Goal: Information Seeking & Learning: Learn about a topic

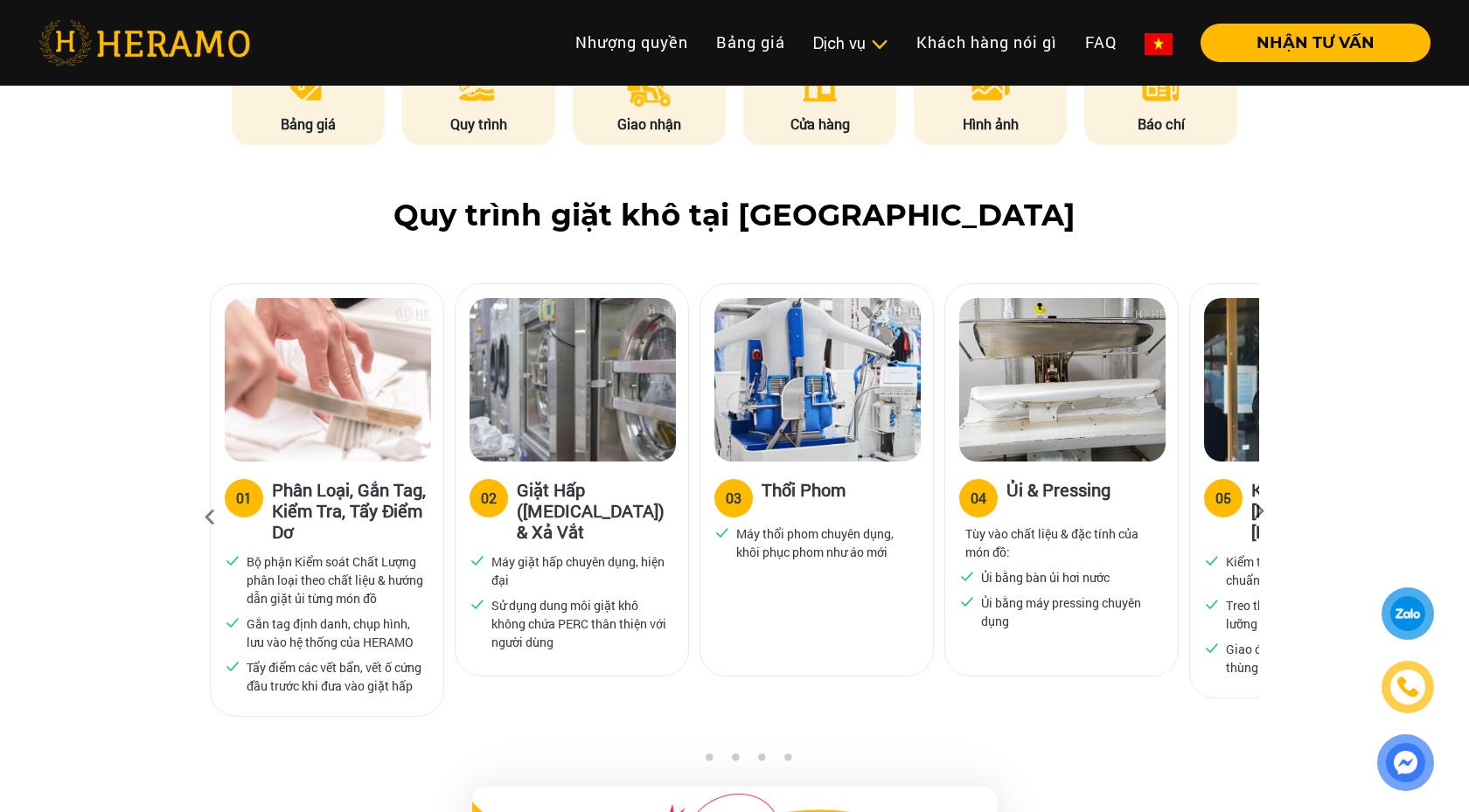
scroll to position [1025, 0]
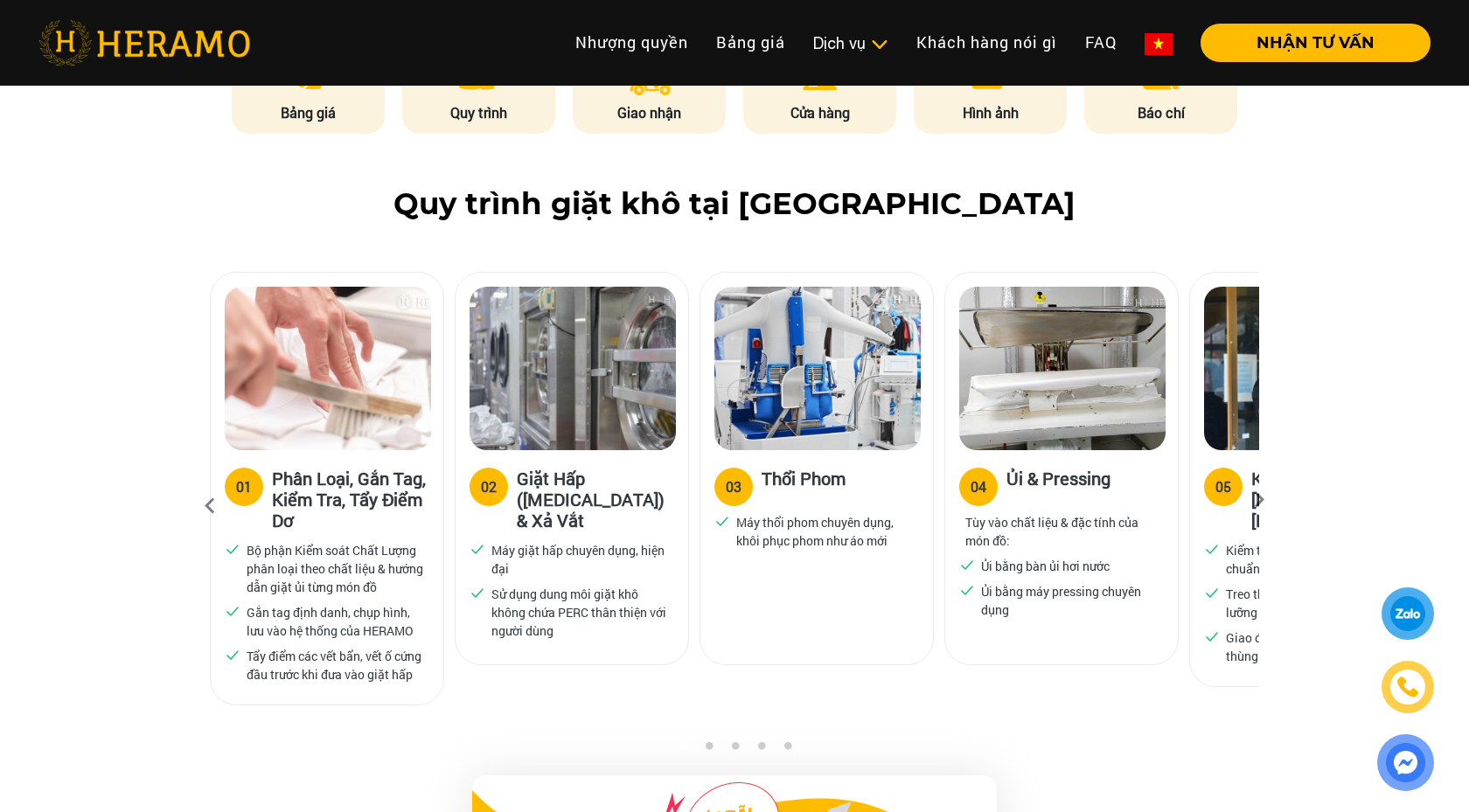
click at [949, 450] on div "04 Ủi & Pressing Tùy vào chất liệu & đặc tính của món đồ: Ủi bằng bàn ủi hơi nư…" at bounding box center [1062, 544] width 233 height 190
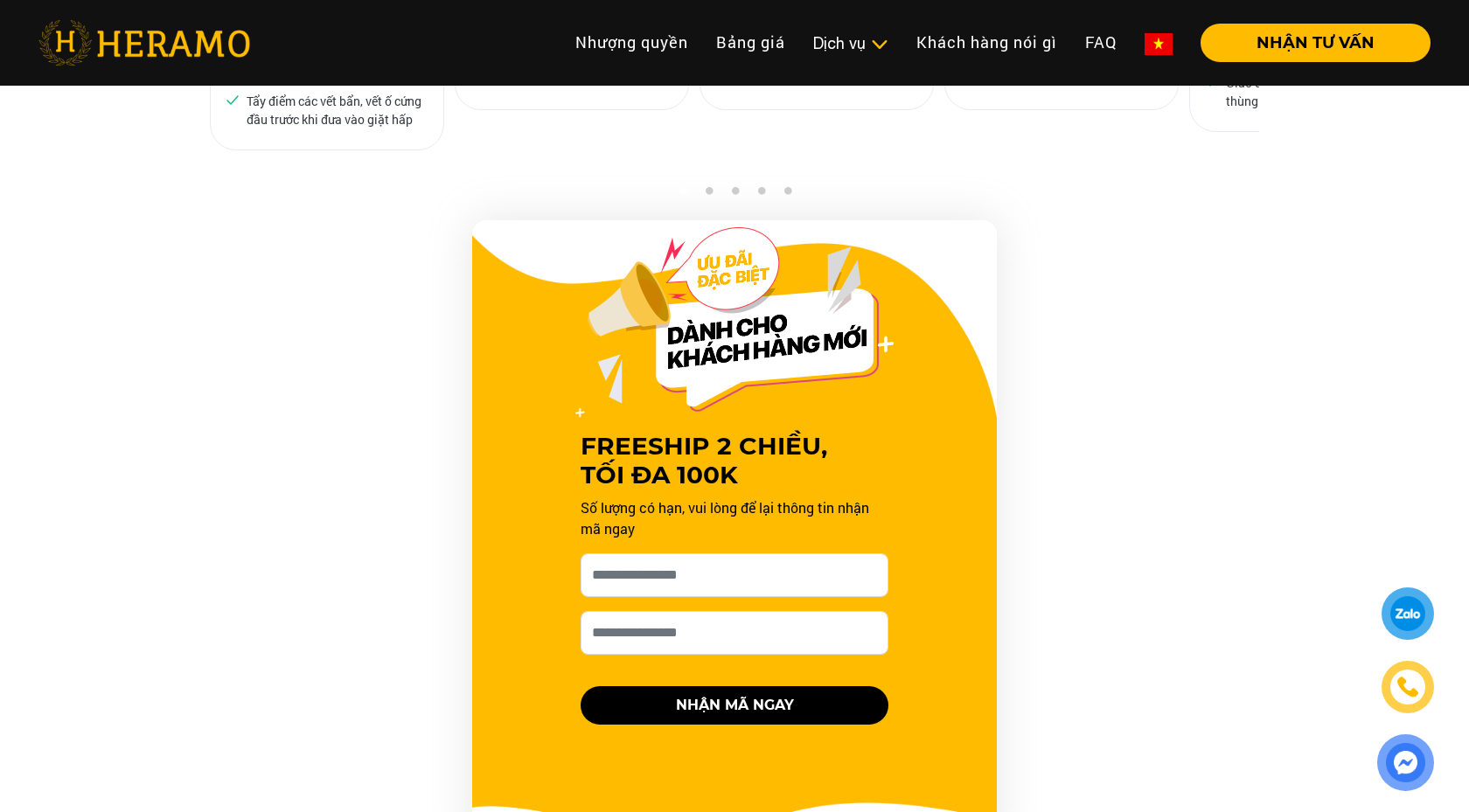
scroll to position [1579, 0]
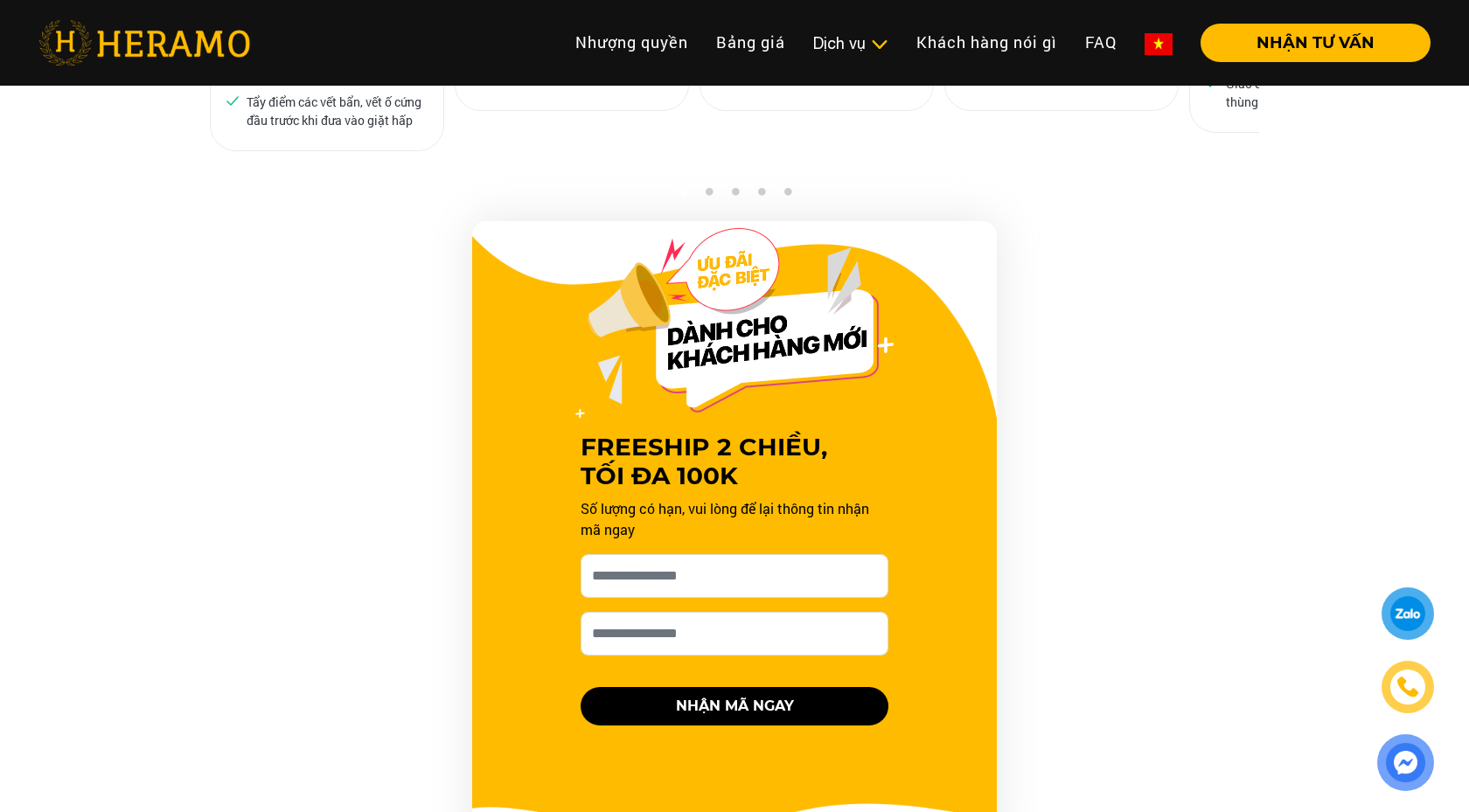
click at [1407, 615] on div at bounding box center [1408, 613] width 32 height 31
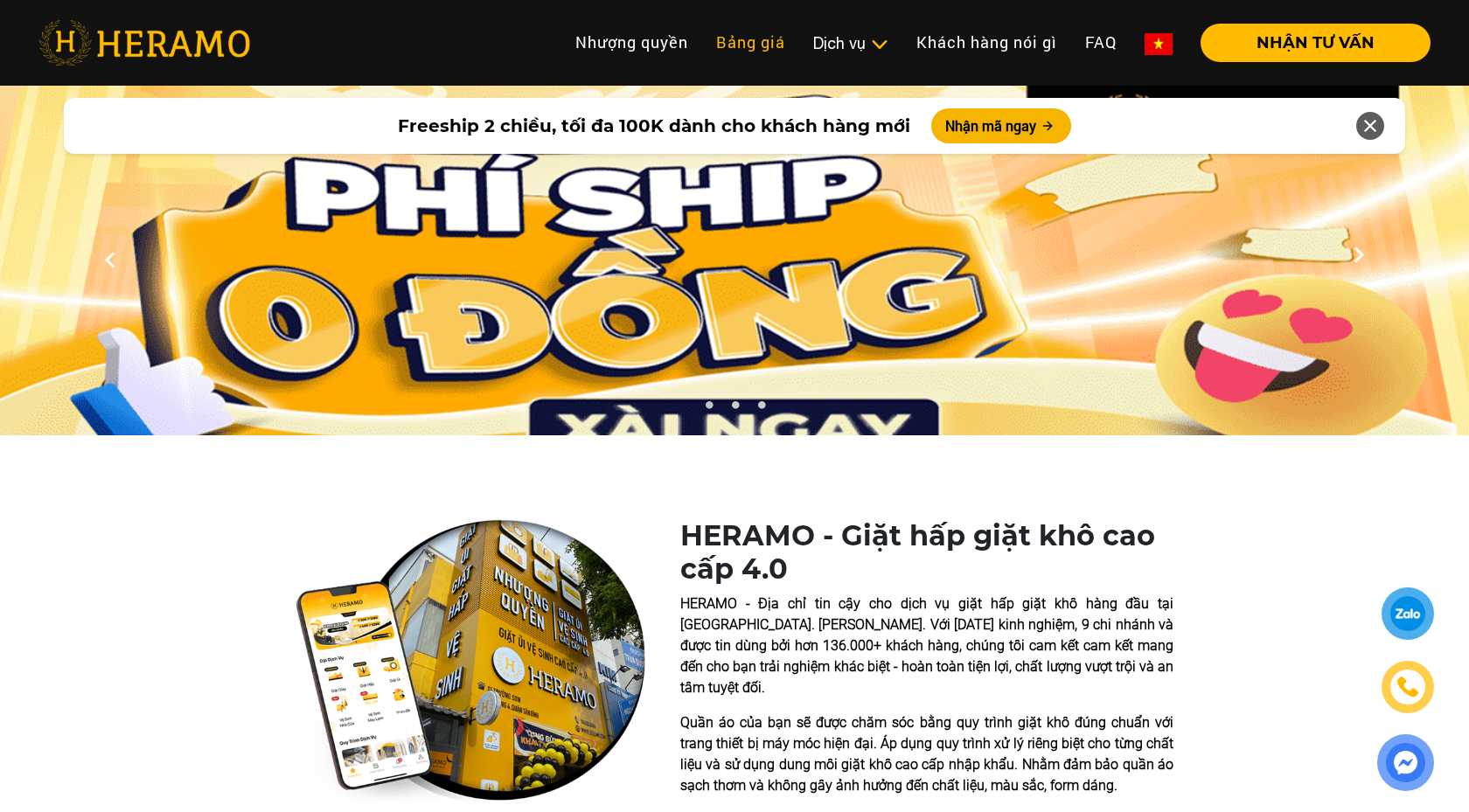
click at [732, 45] on link "Bảng giá" at bounding box center [751, 42] width 97 height 38
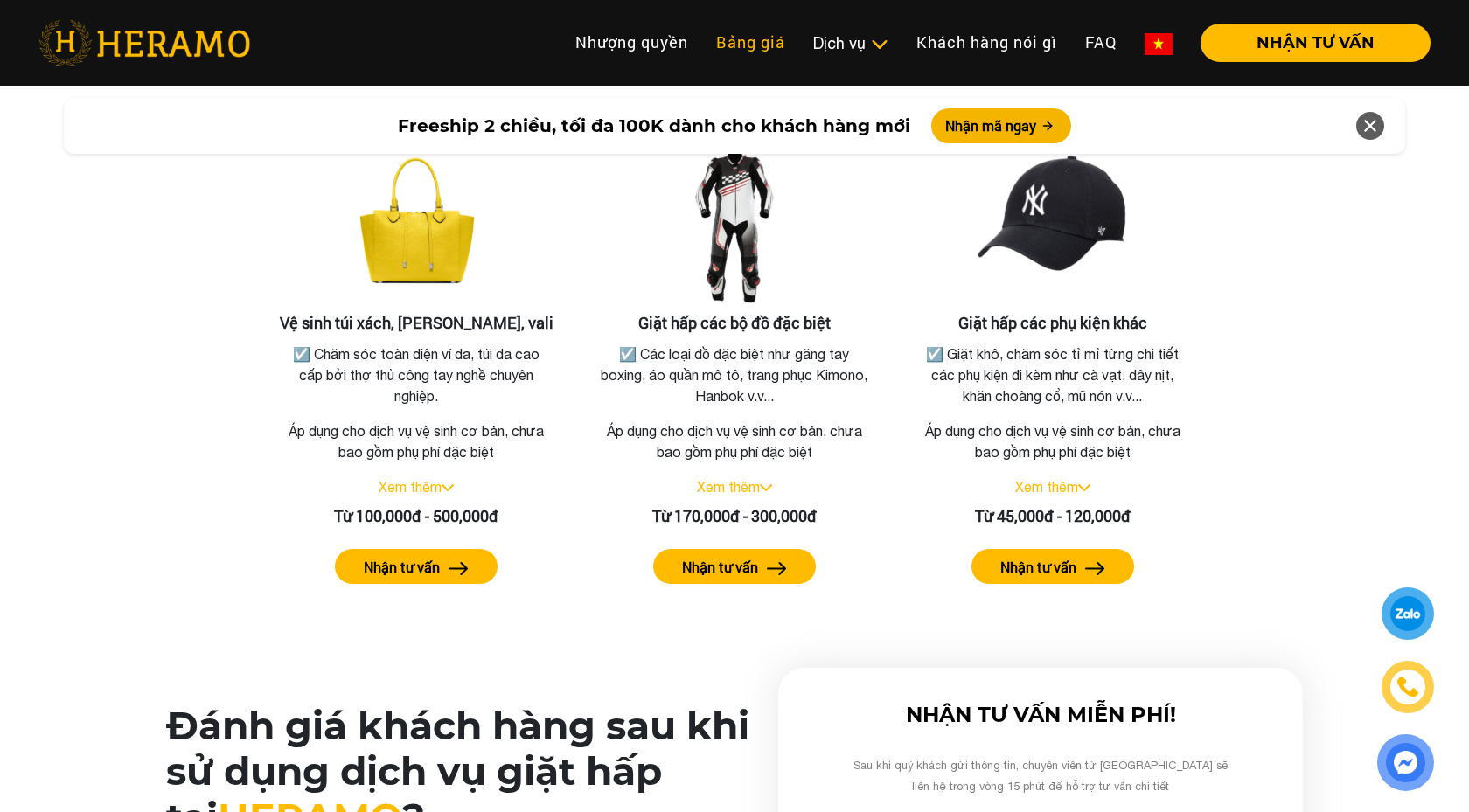
scroll to position [3757, 0]
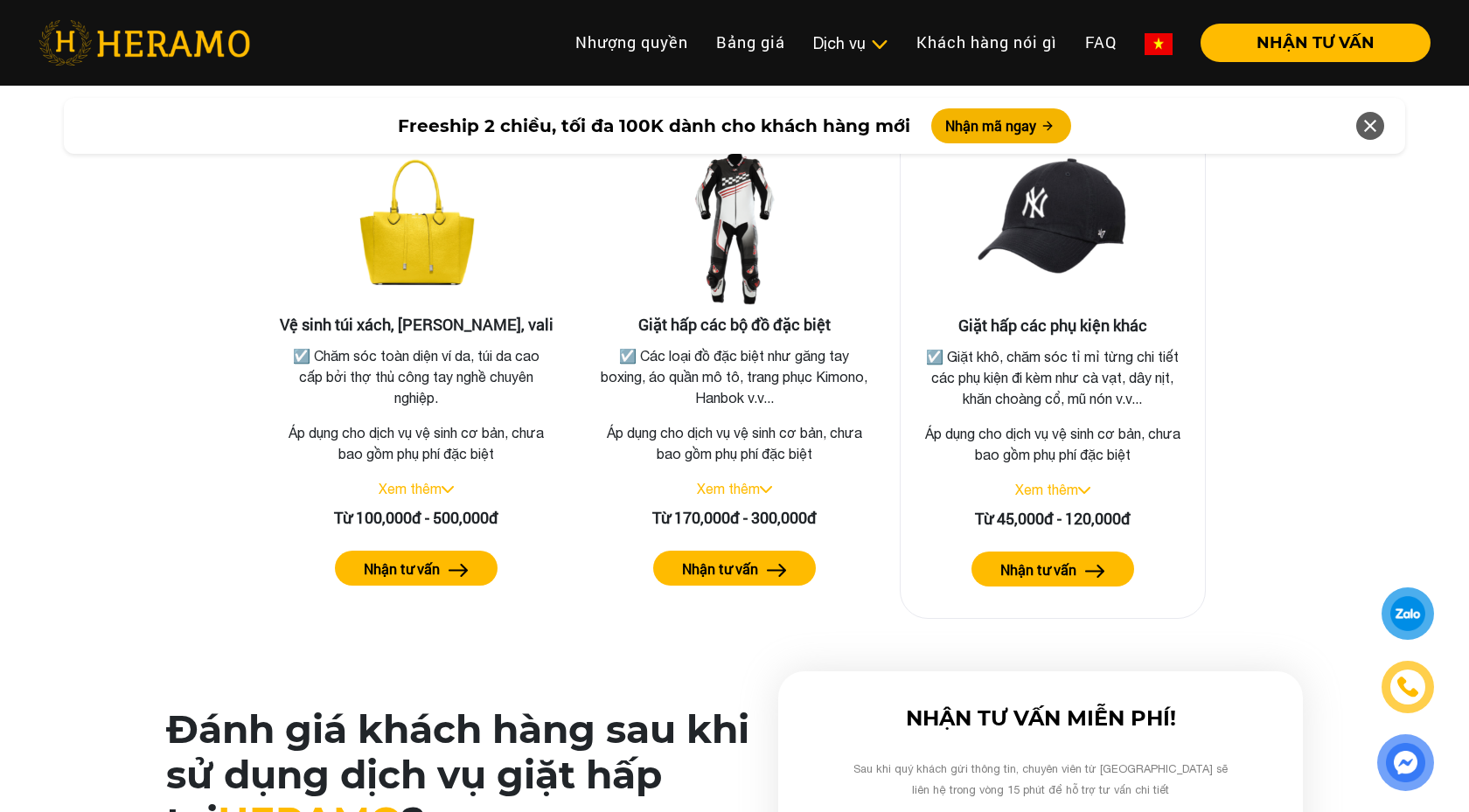
click at [981, 557] on button "Nhận tư vấn" at bounding box center [1052, 569] width 162 height 35
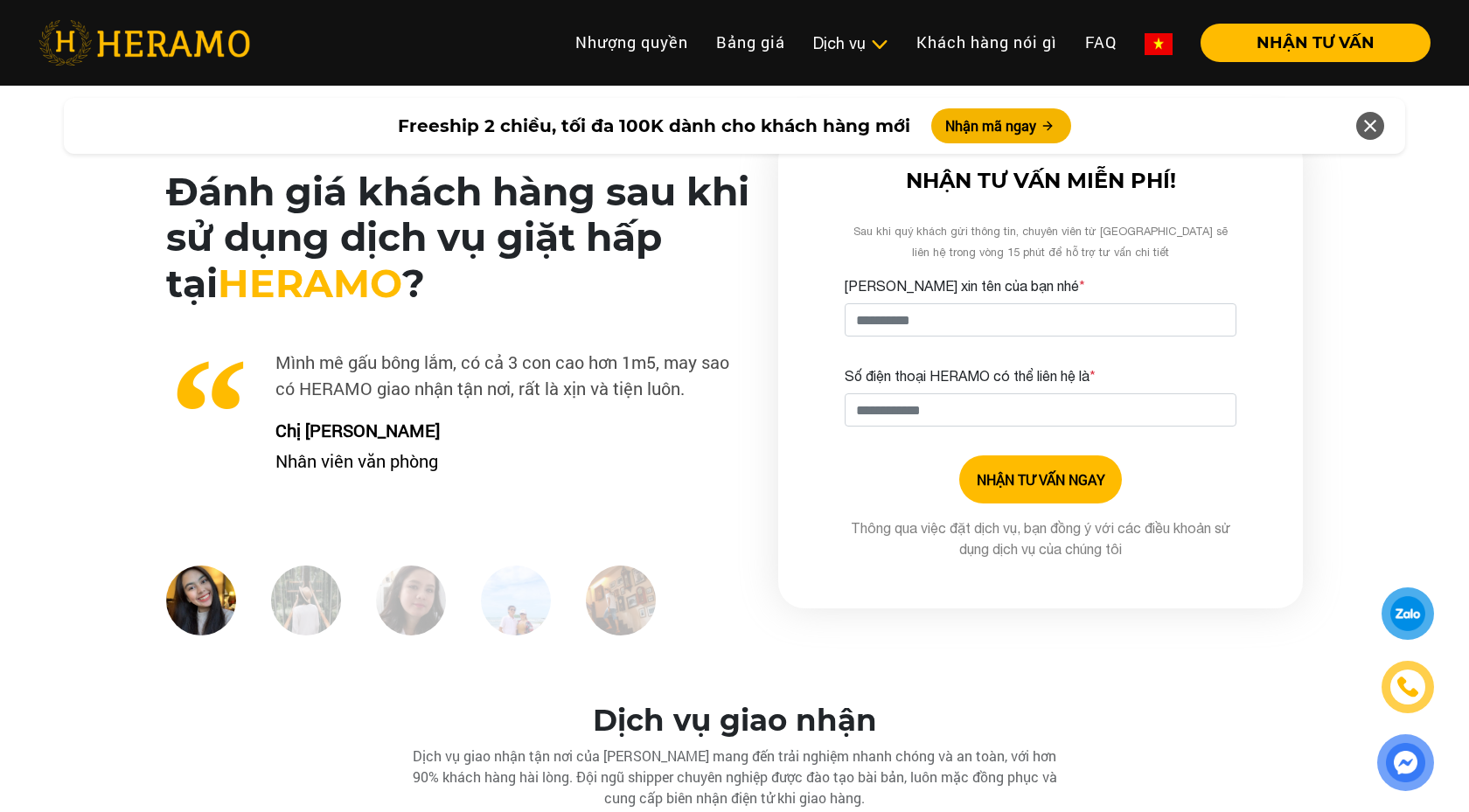
scroll to position [4297, 0]
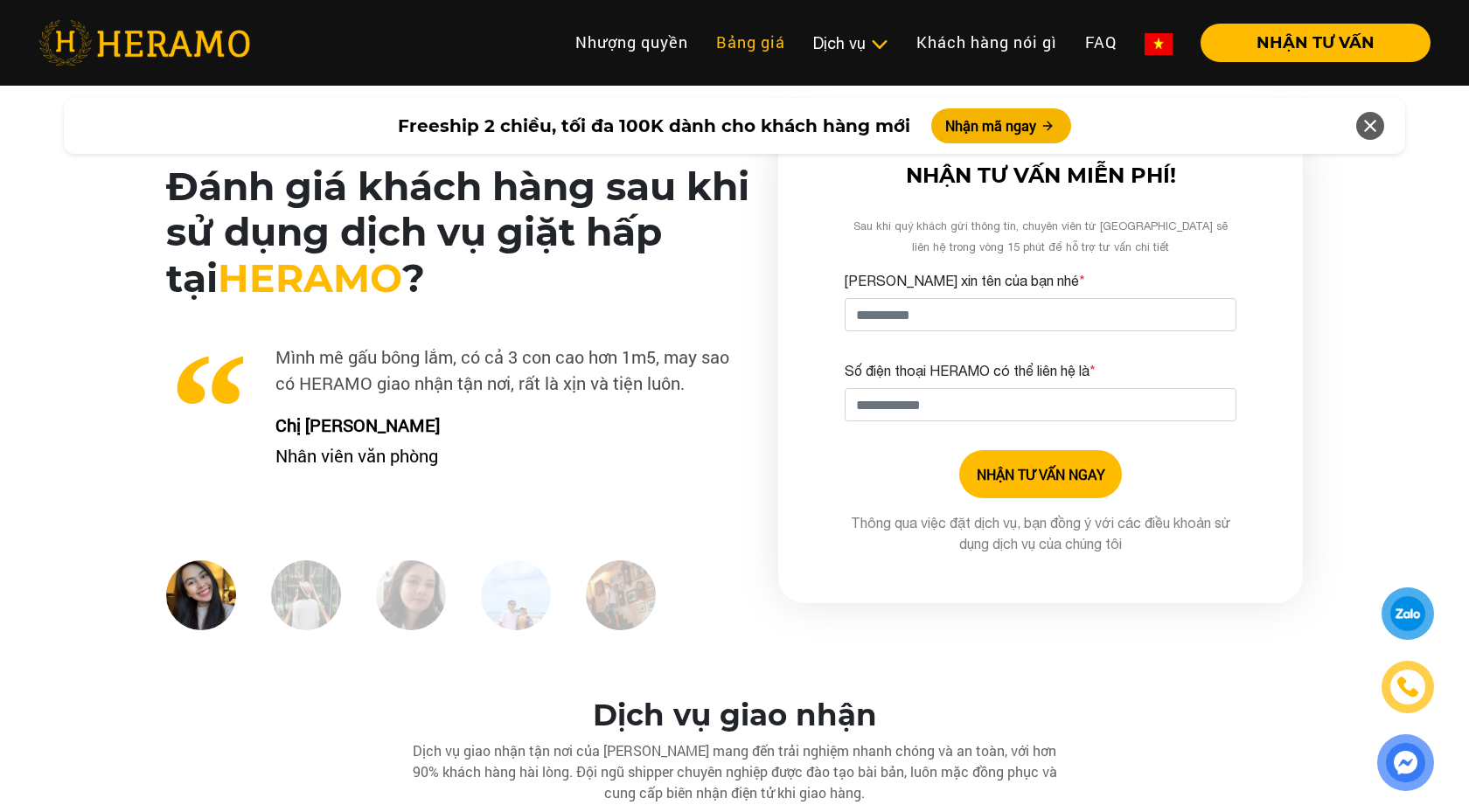
click at [712, 43] on link "Bảng giá" at bounding box center [751, 42] width 97 height 38
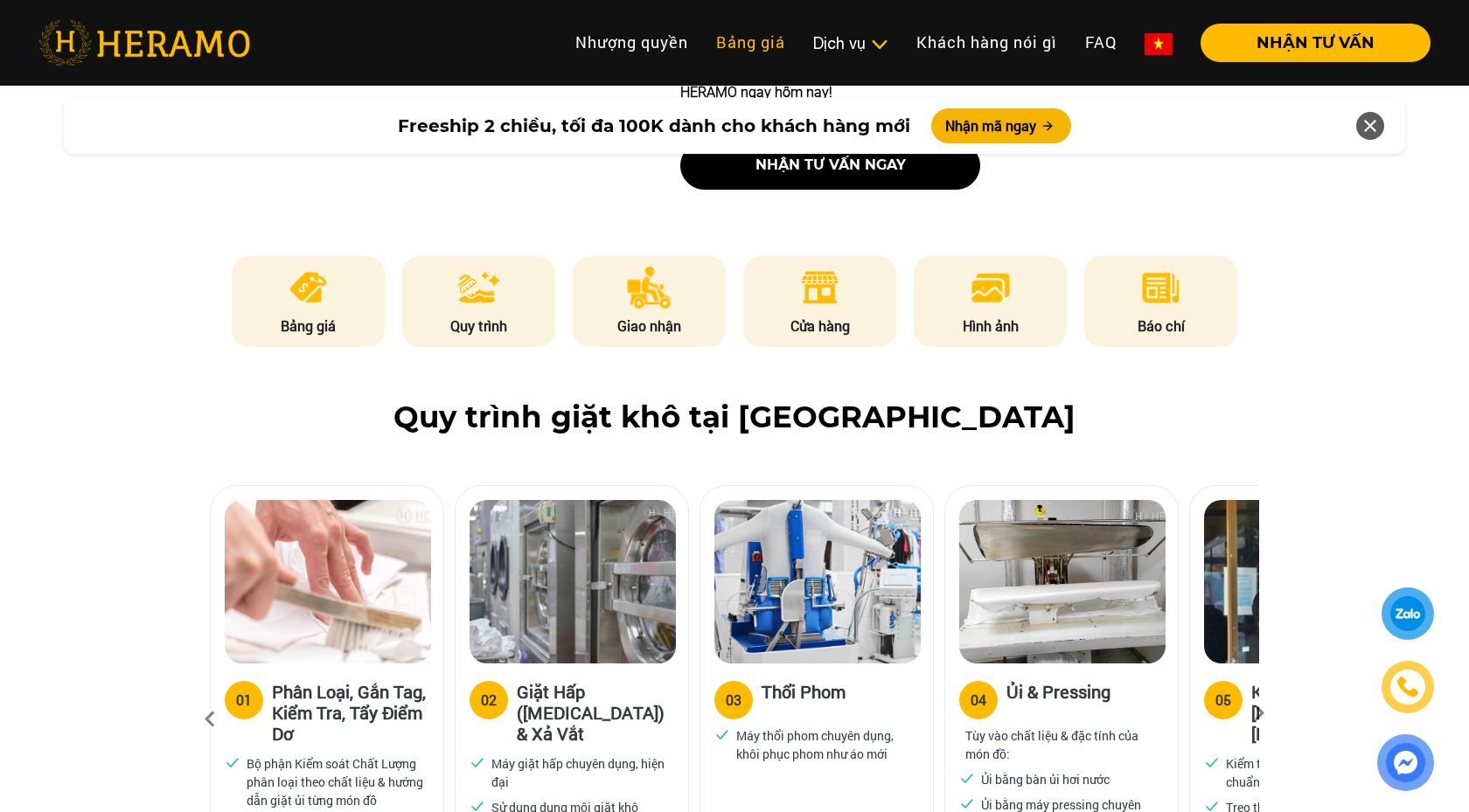
scroll to position [811, 0]
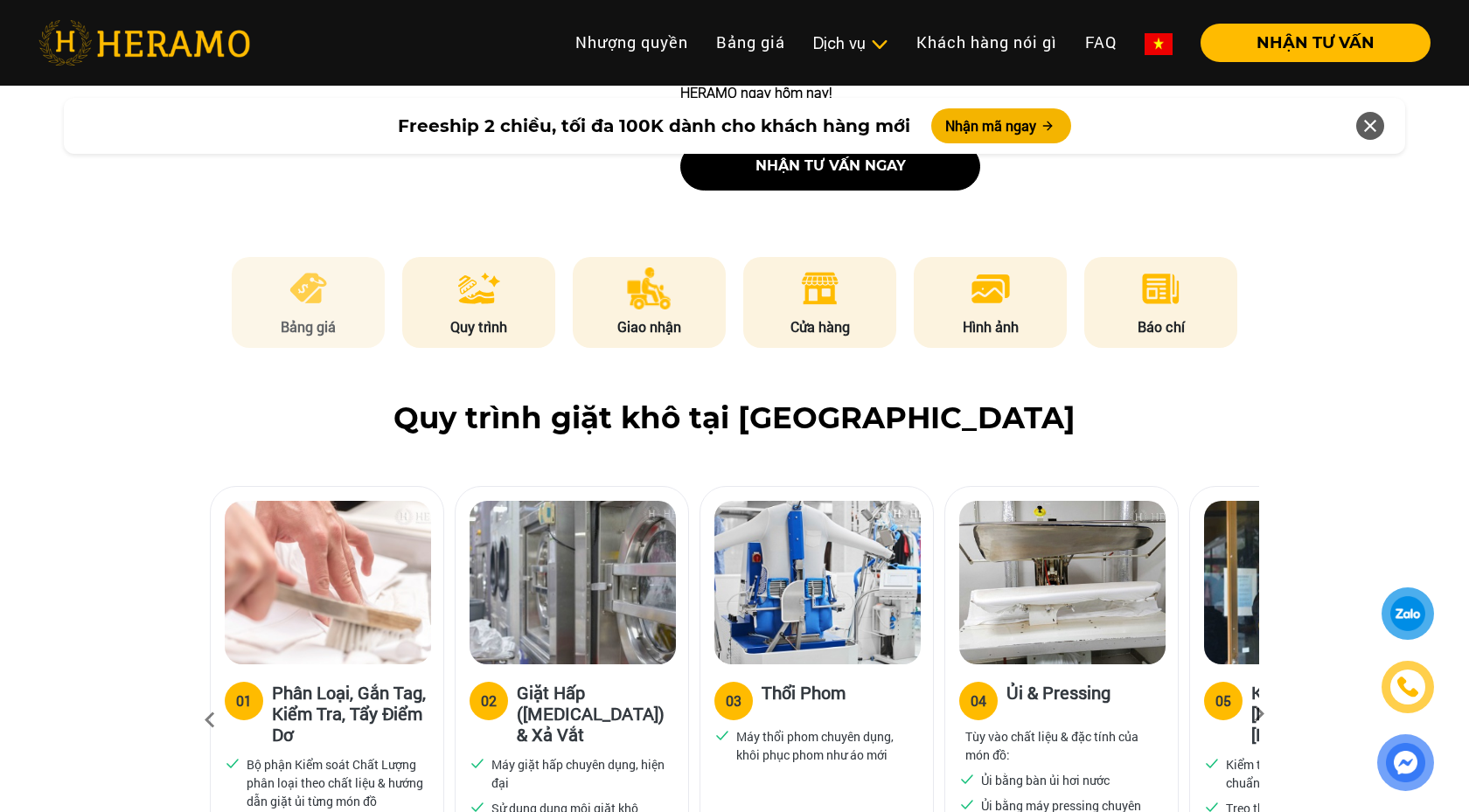
click at [324, 316] on p "Bảng giá" at bounding box center [309, 326] width 154 height 21
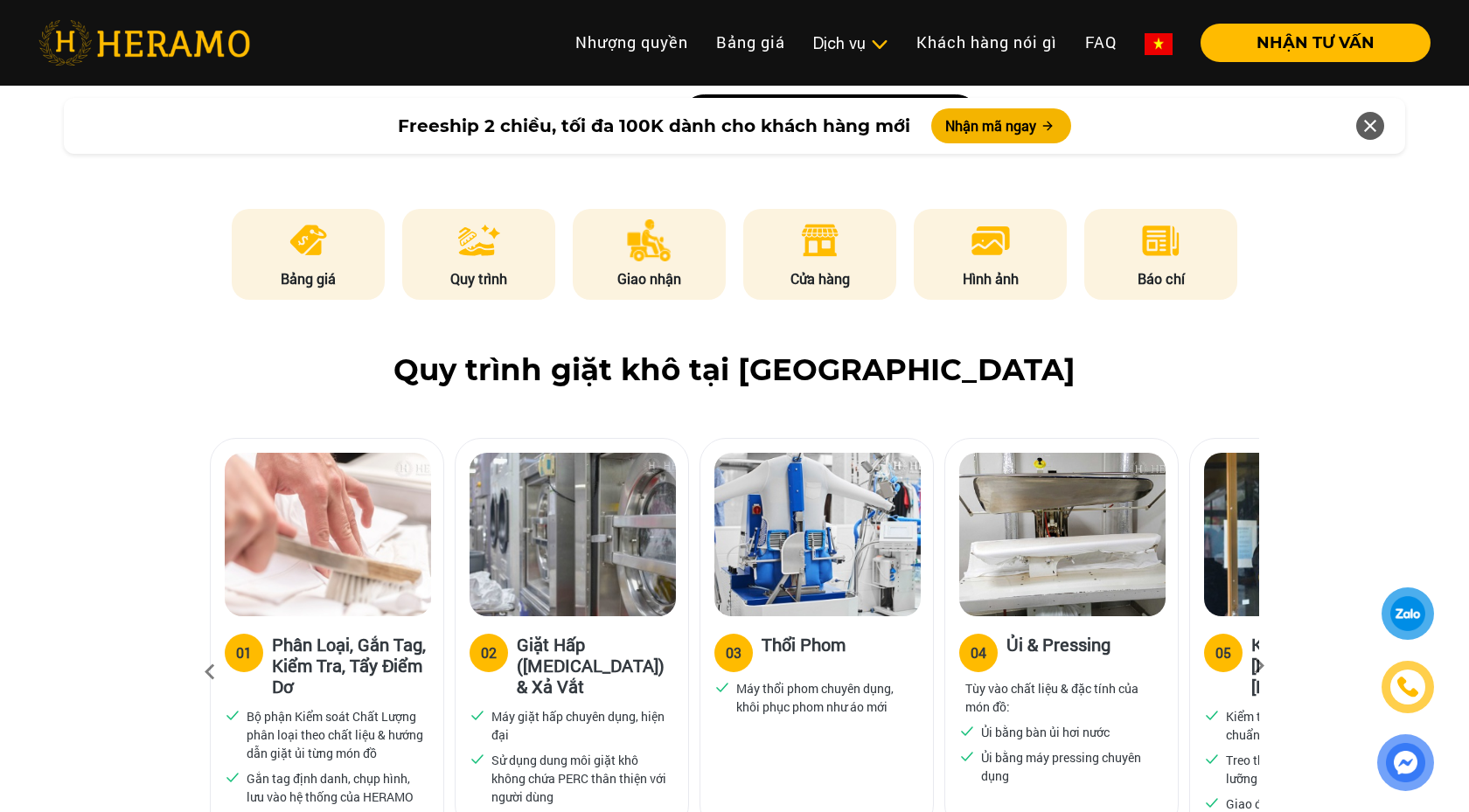
scroll to position [367, 0]
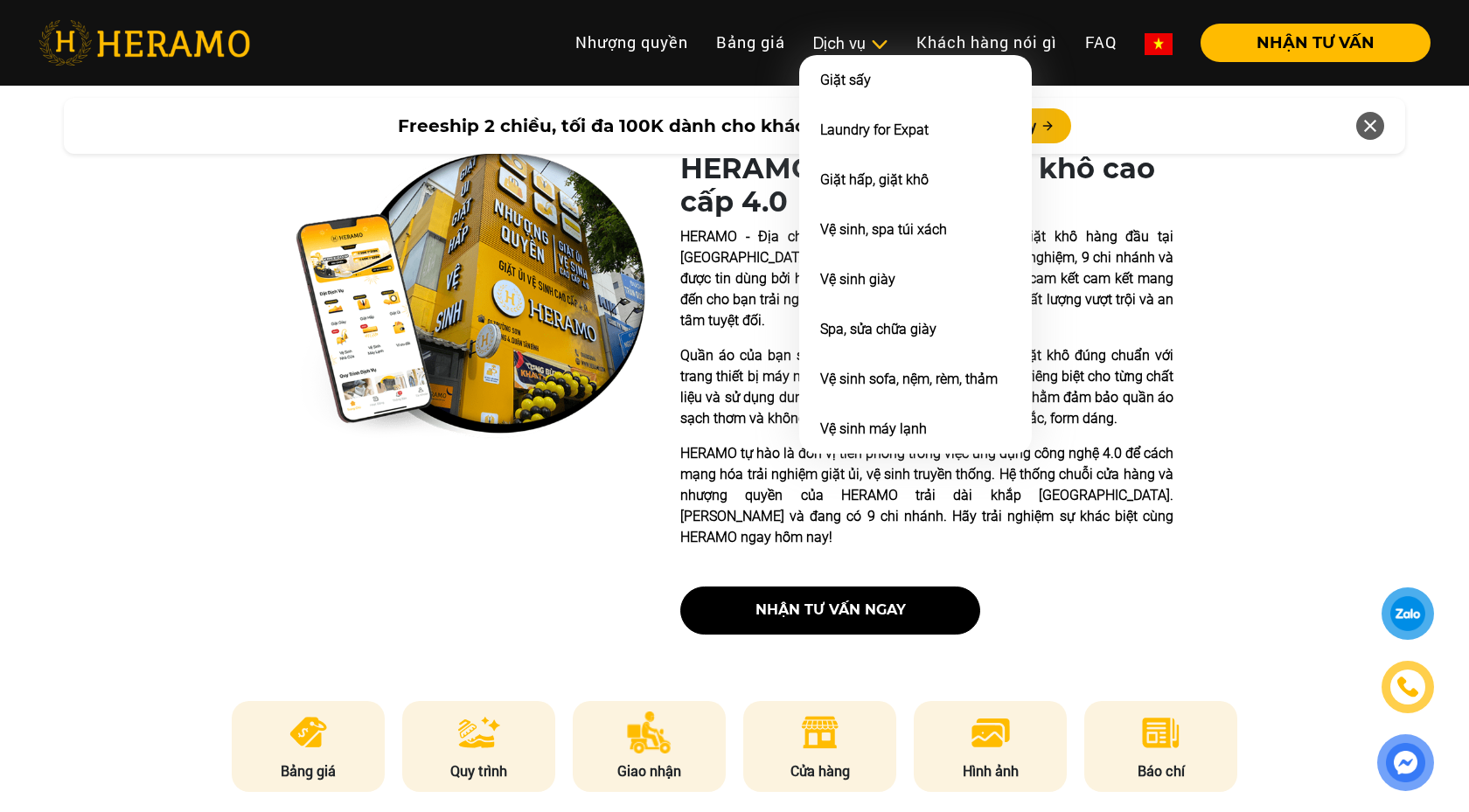
click at [855, 38] on div "Dịch vụ" at bounding box center [851, 43] width 75 height 24
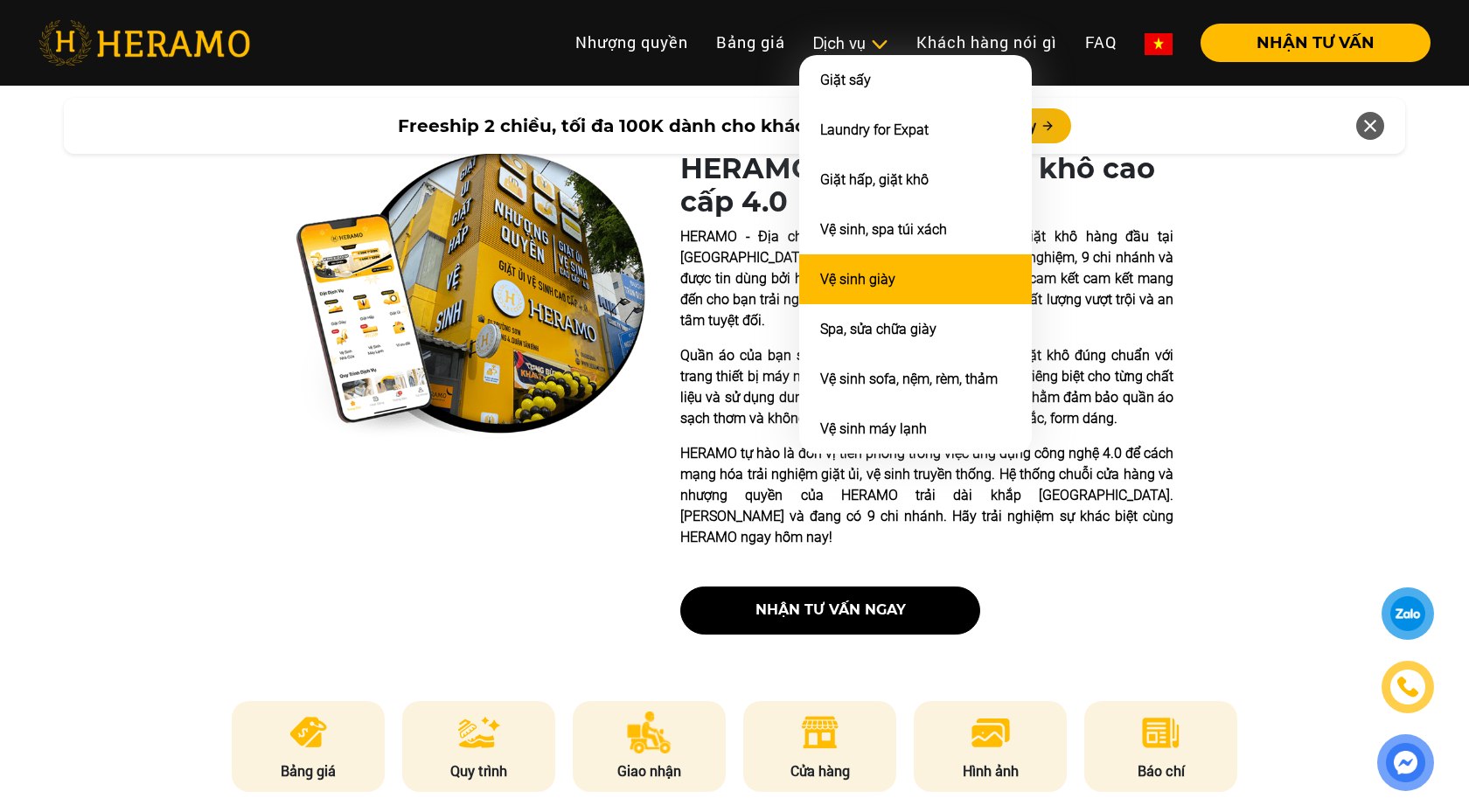
click at [896, 280] on li "Vệ sinh giày" at bounding box center [915, 279] width 233 height 49
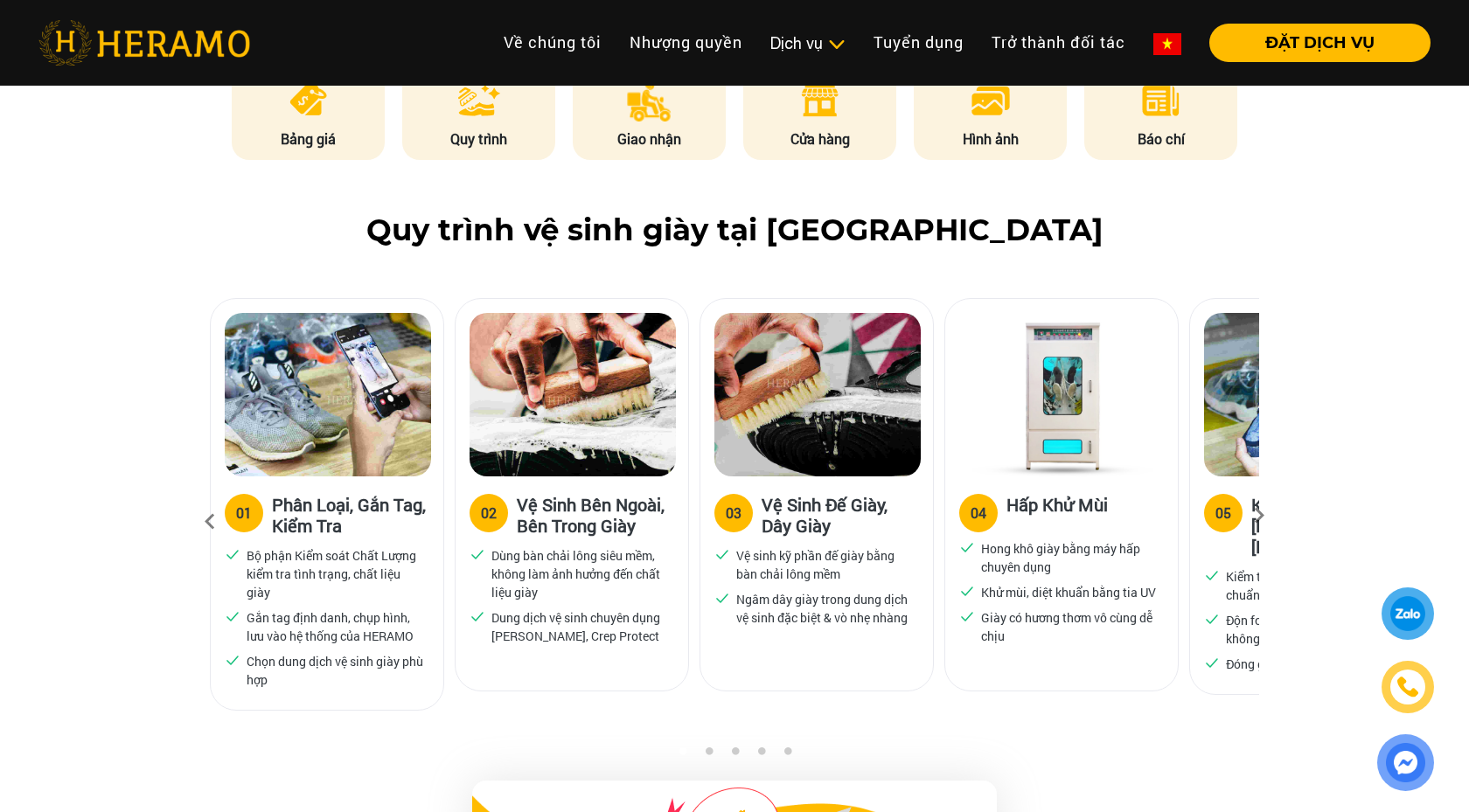
scroll to position [979, 0]
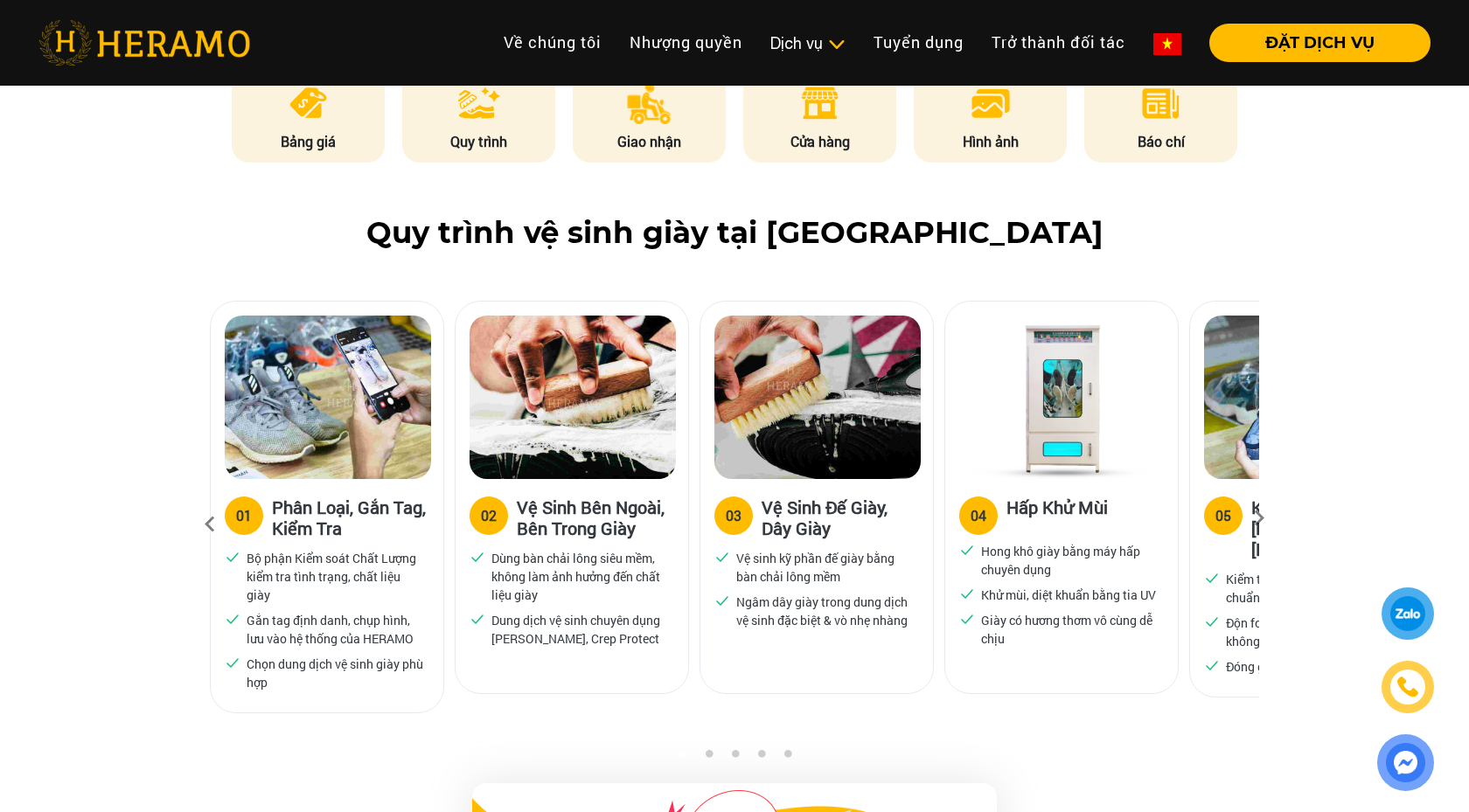
click at [1206, 526] on div "05 Kiểm Tra Chất Lượng & [PERSON_NAME]" at bounding box center [1306, 533] width 204 height 73
click at [1254, 527] on icon at bounding box center [1259, 523] width 31 height 11
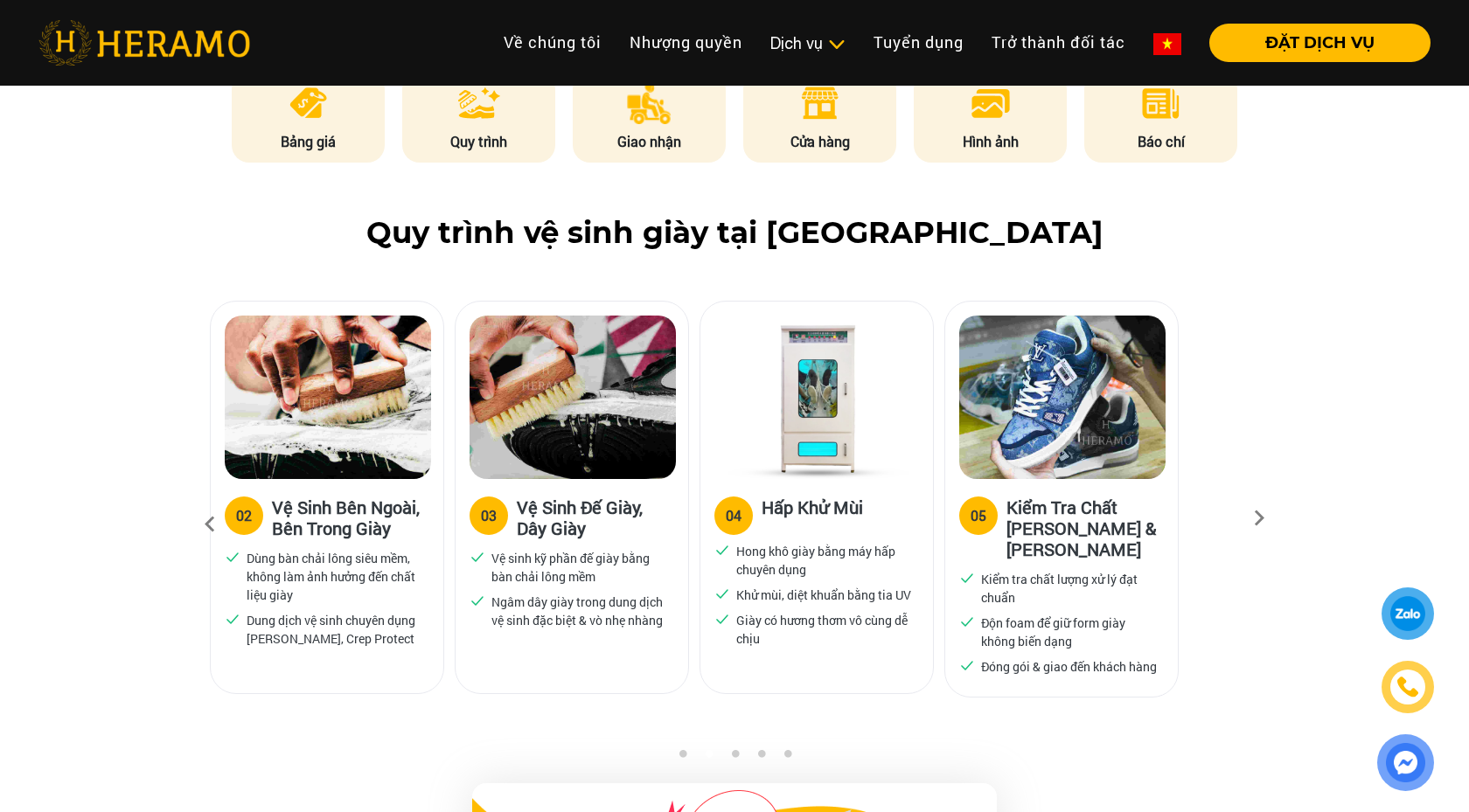
click at [1254, 527] on icon at bounding box center [1259, 523] width 31 height 11
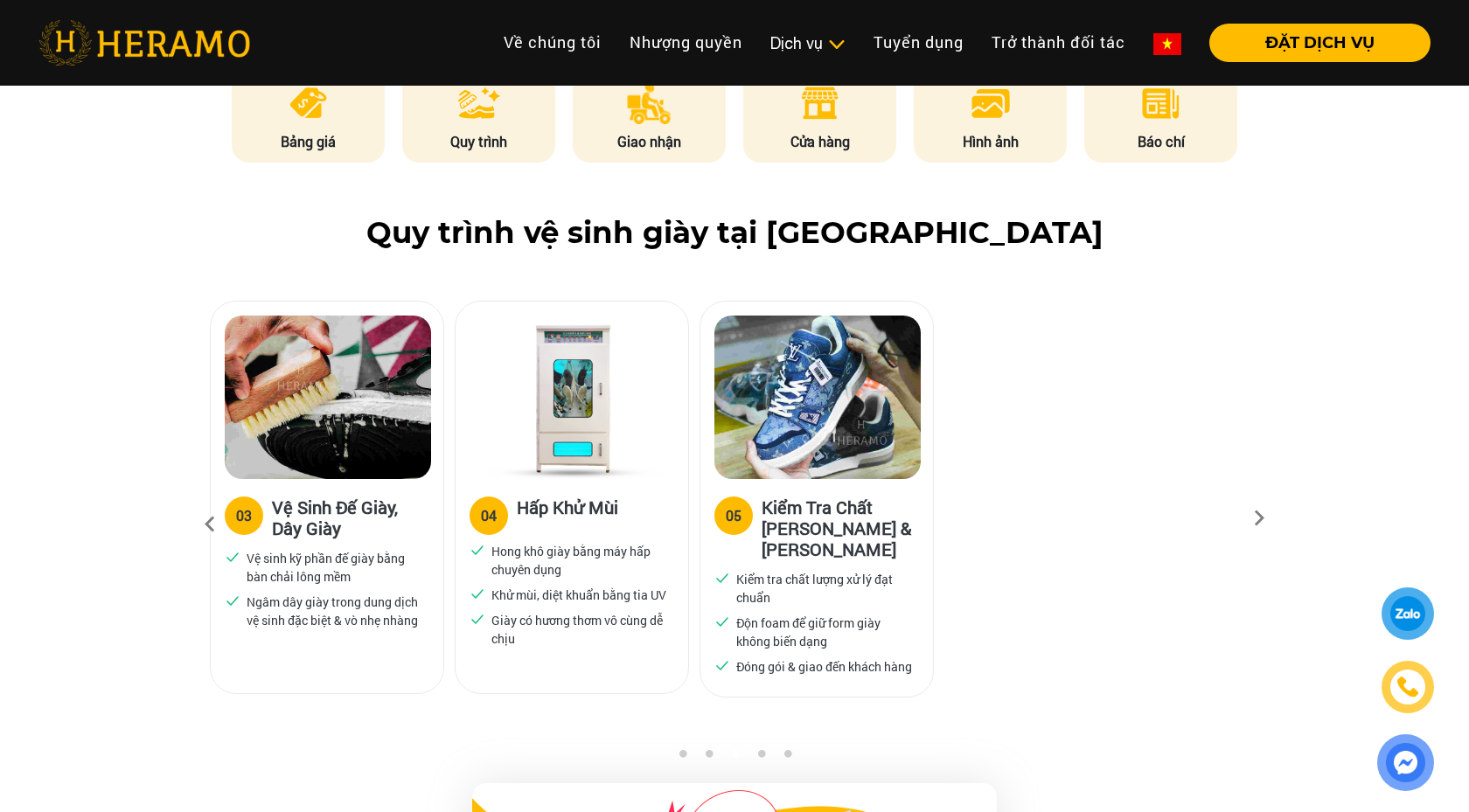
click at [1254, 527] on icon at bounding box center [1259, 523] width 31 height 11
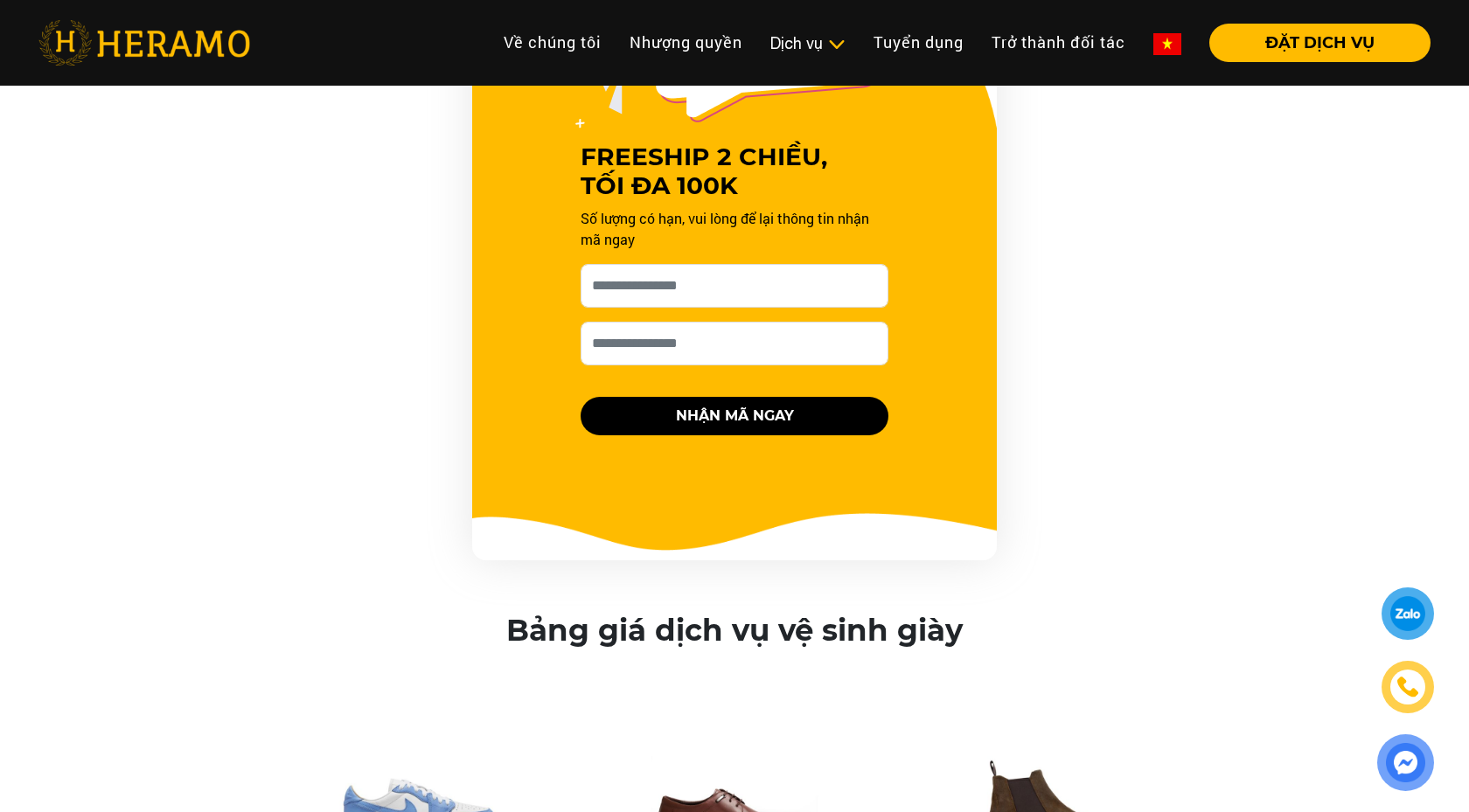
scroll to position [1827, 0]
